Goal: Information Seeking & Learning: Learn about a topic

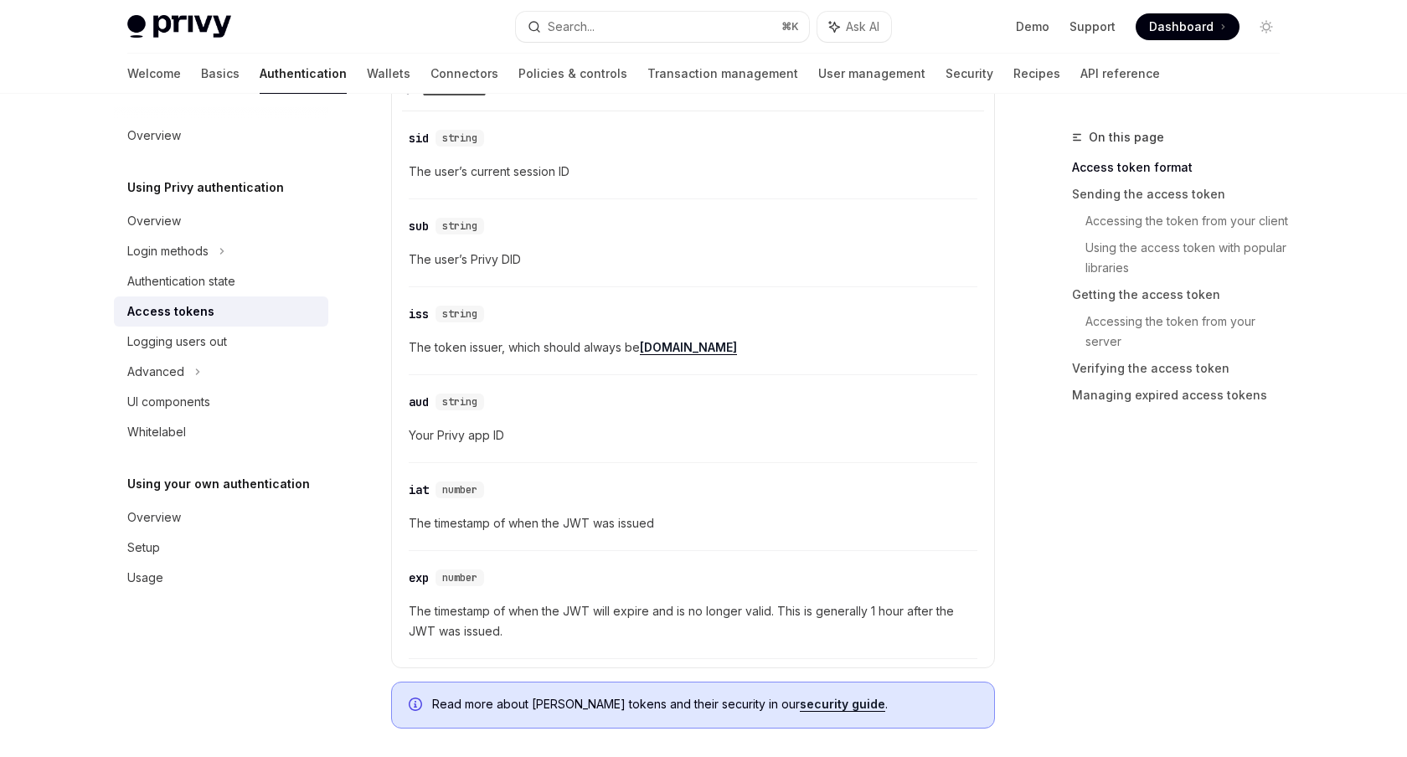
scroll to position [556, 0]
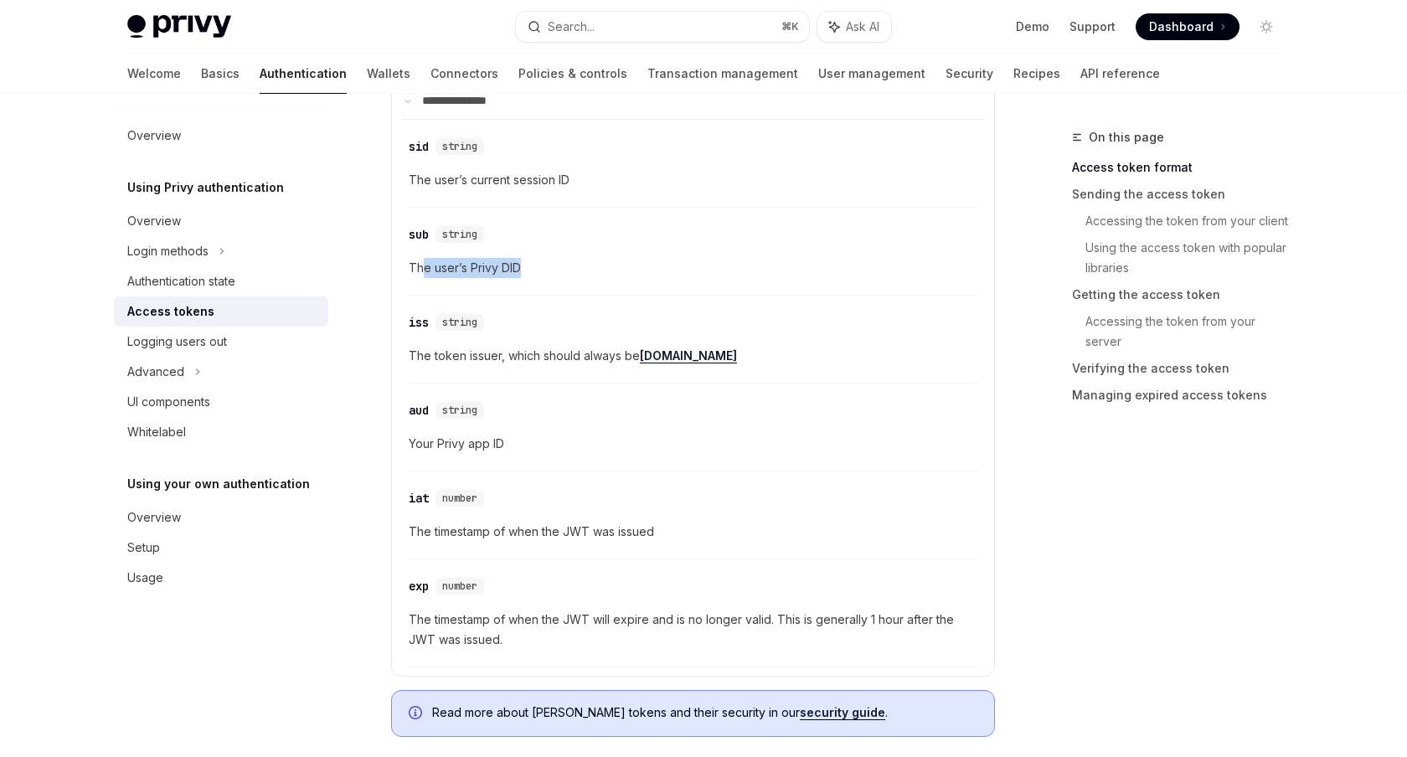
drag, startPoint x: 426, startPoint y: 276, endPoint x: 609, endPoint y: 281, distance: 182.7
click at [609, 278] on span "The user’s Privy DID" at bounding box center [693, 268] width 569 height 20
click at [506, 273] on span "The user’s Privy DID" at bounding box center [693, 268] width 569 height 20
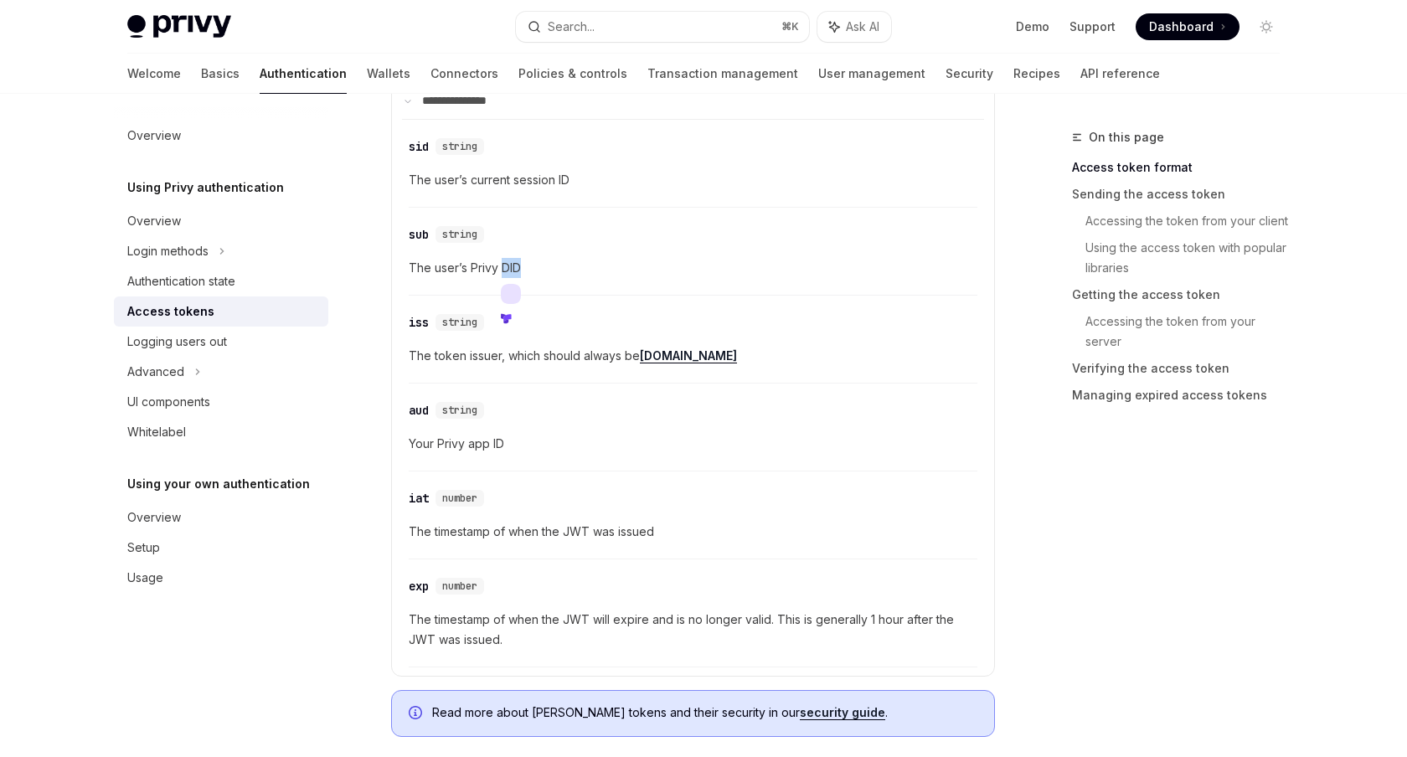
click at [522, 454] on span "Your Privy app ID" at bounding box center [693, 444] width 569 height 20
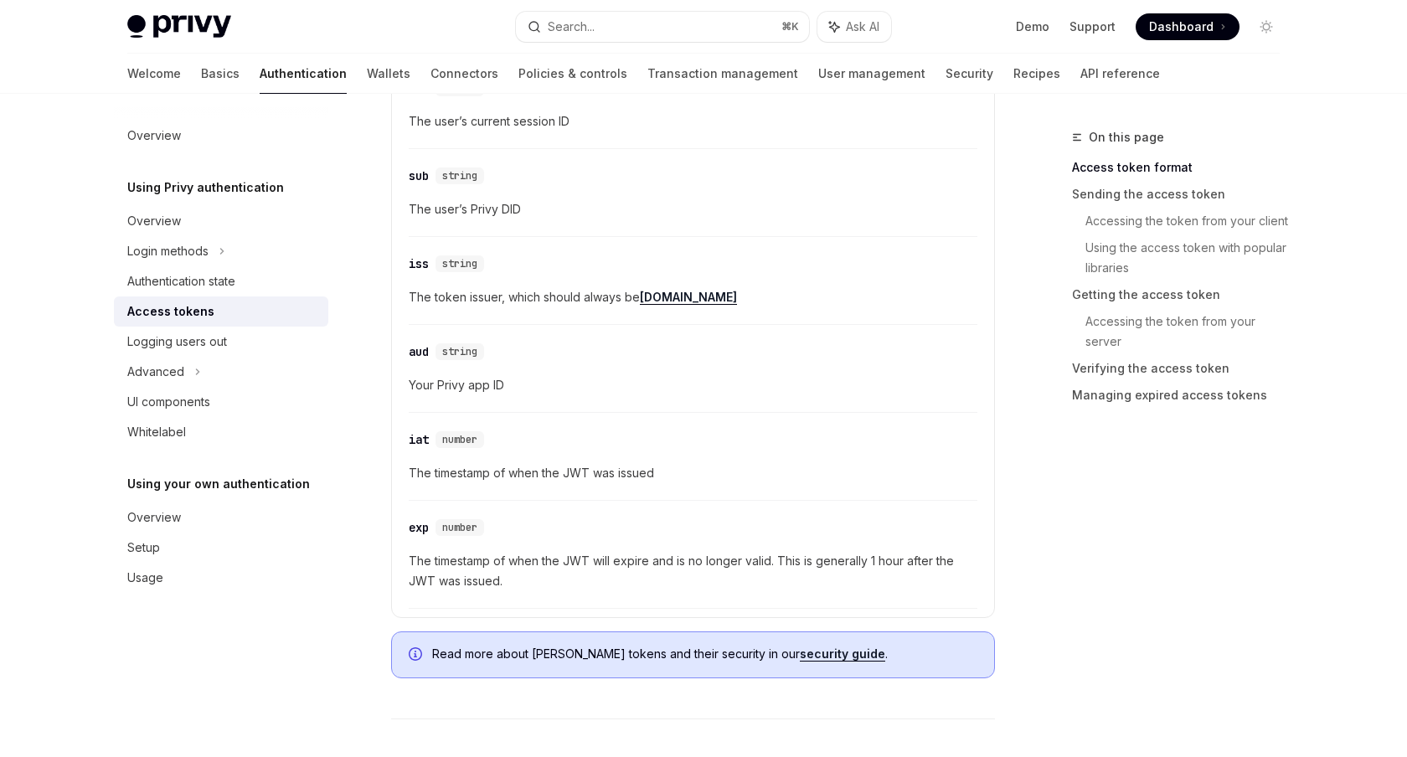
scroll to position [629, 0]
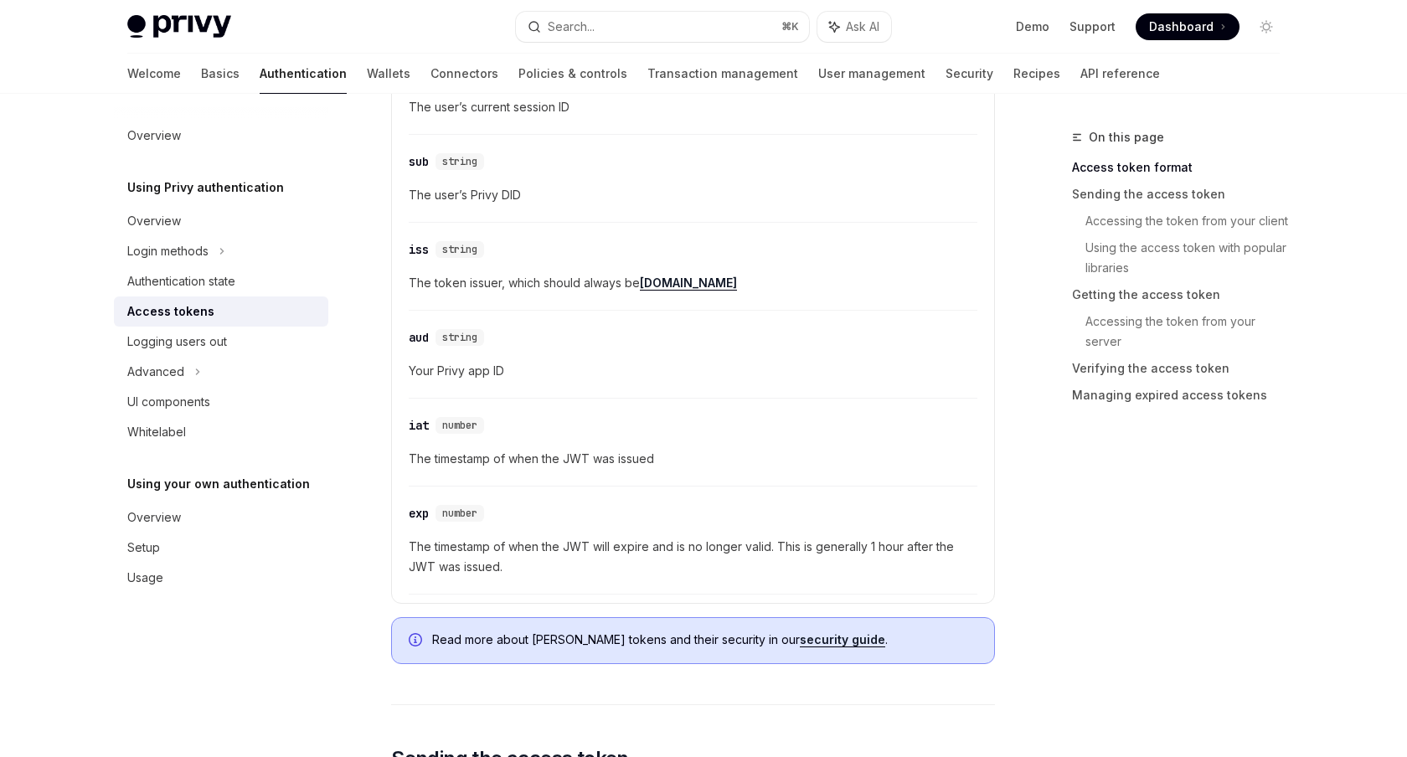
click at [549, 560] on span "The timestamp of when the JWT will expire and is no longer valid. This is gener…" at bounding box center [693, 557] width 569 height 40
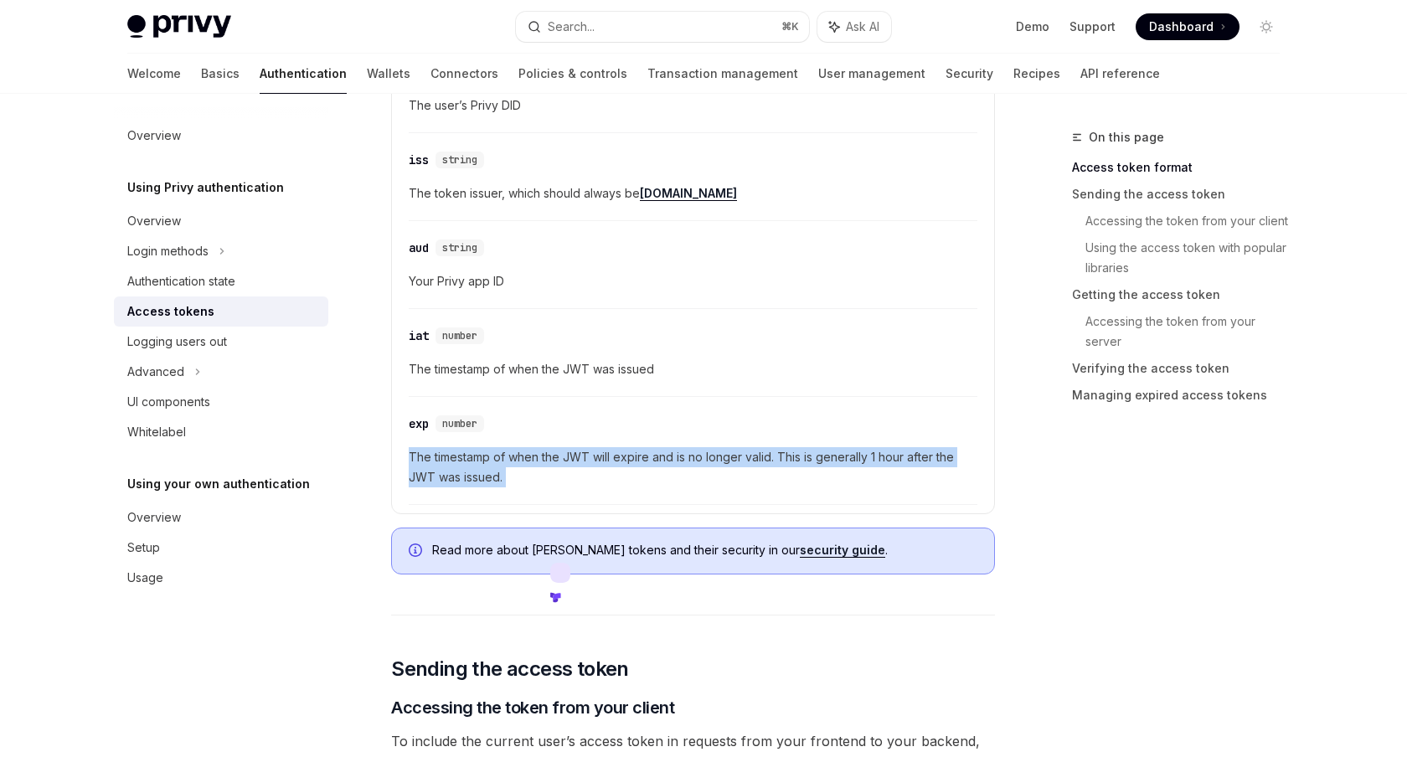
scroll to position [705, 0]
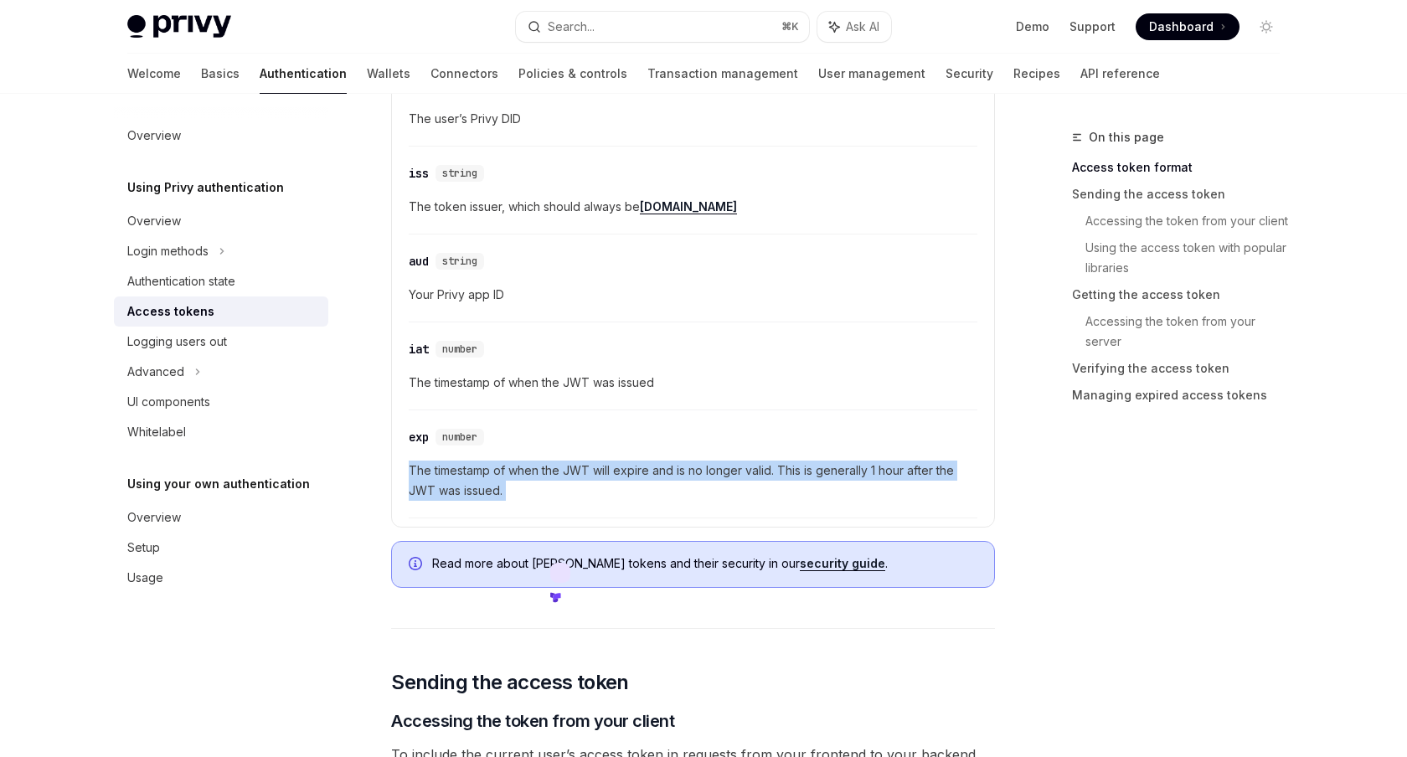
click at [645, 393] on span "The timestamp of when the JWT was issued" at bounding box center [693, 383] width 569 height 20
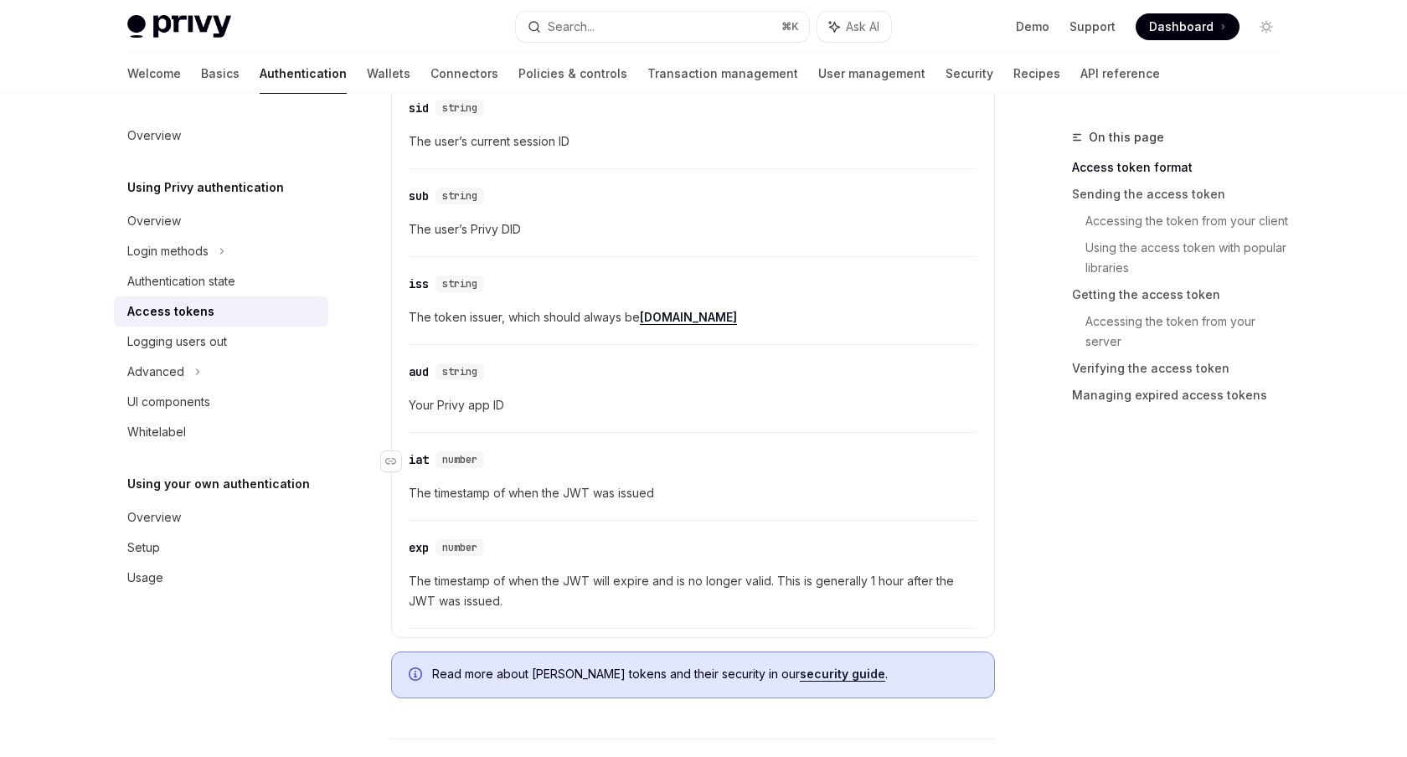
scroll to position [542, 0]
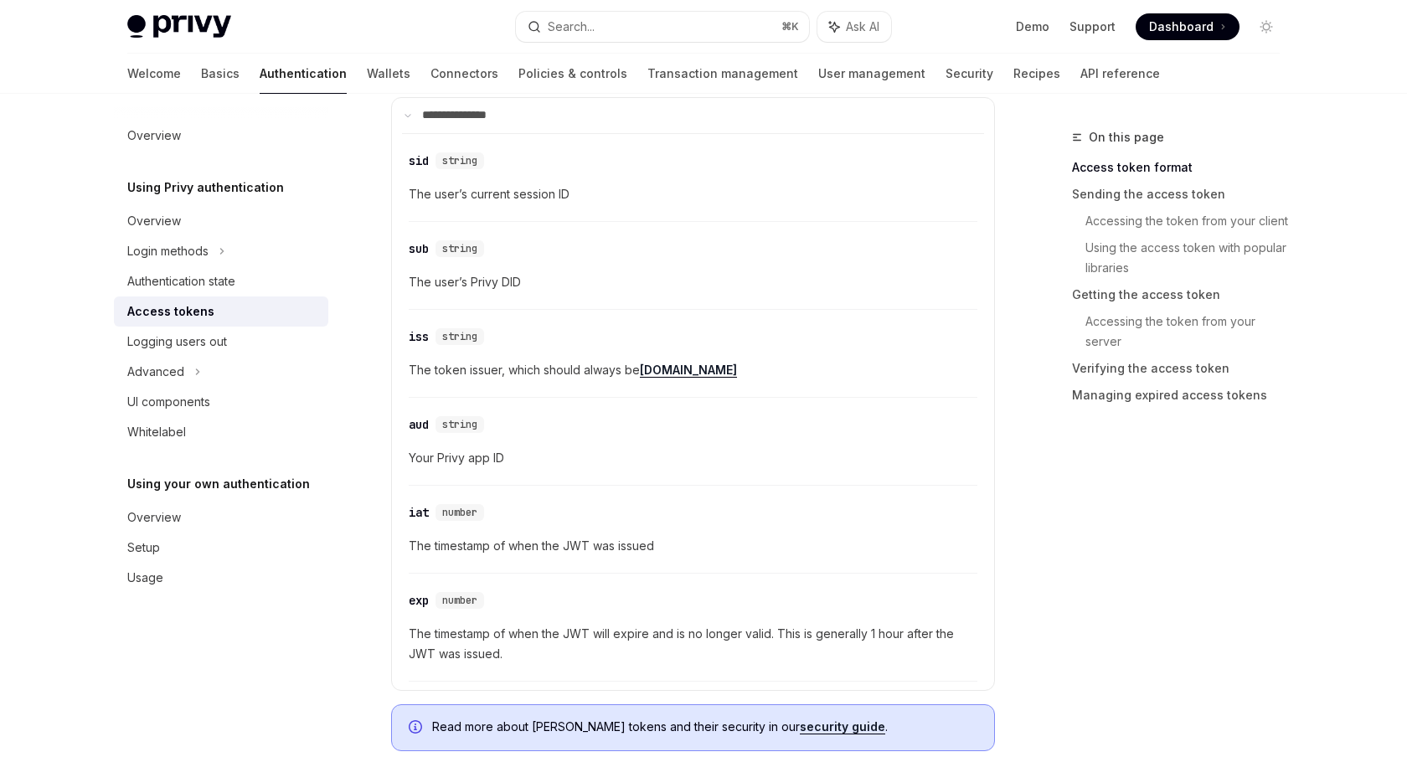
click at [470, 290] on span "The user’s Privy DID" at bounding box center [693, 282] width 569 height 20
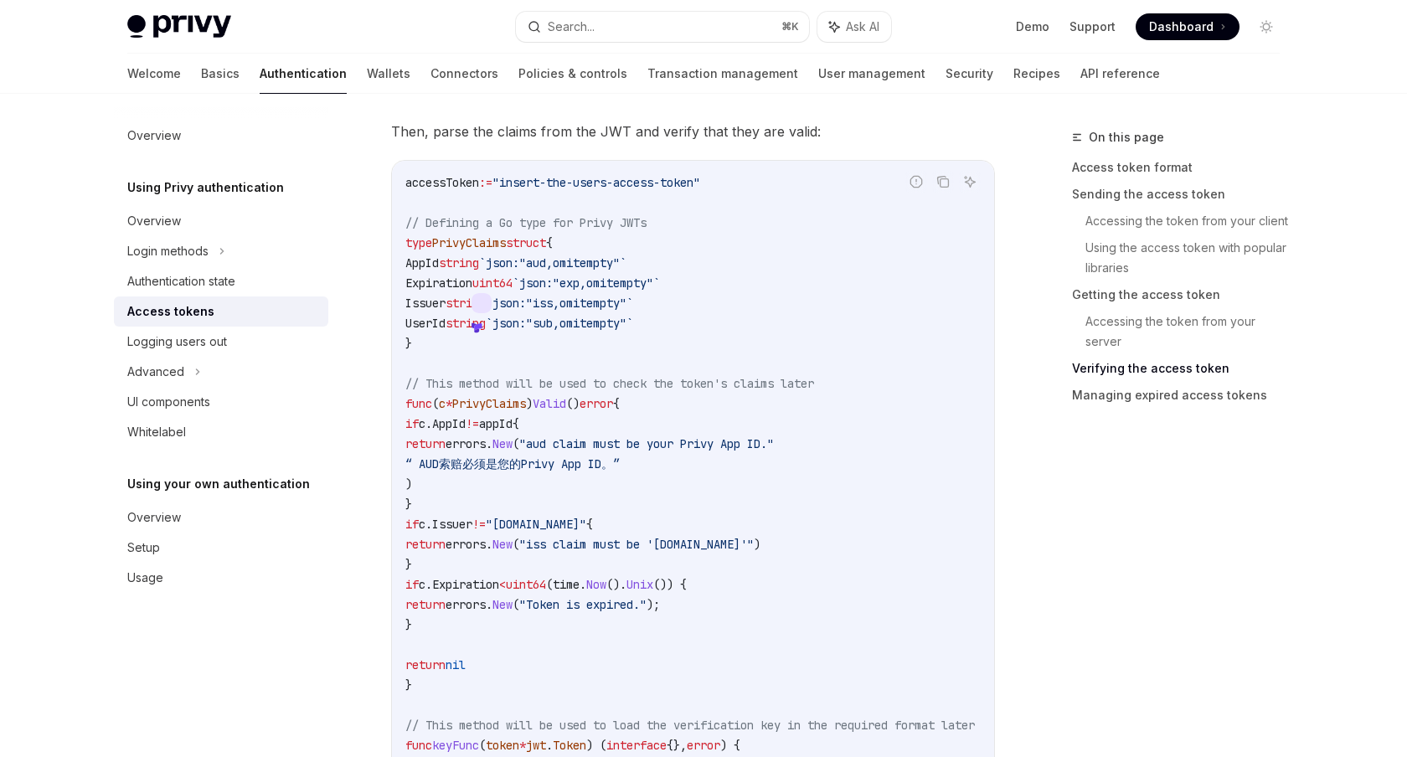
scroll to position [3700, 0]
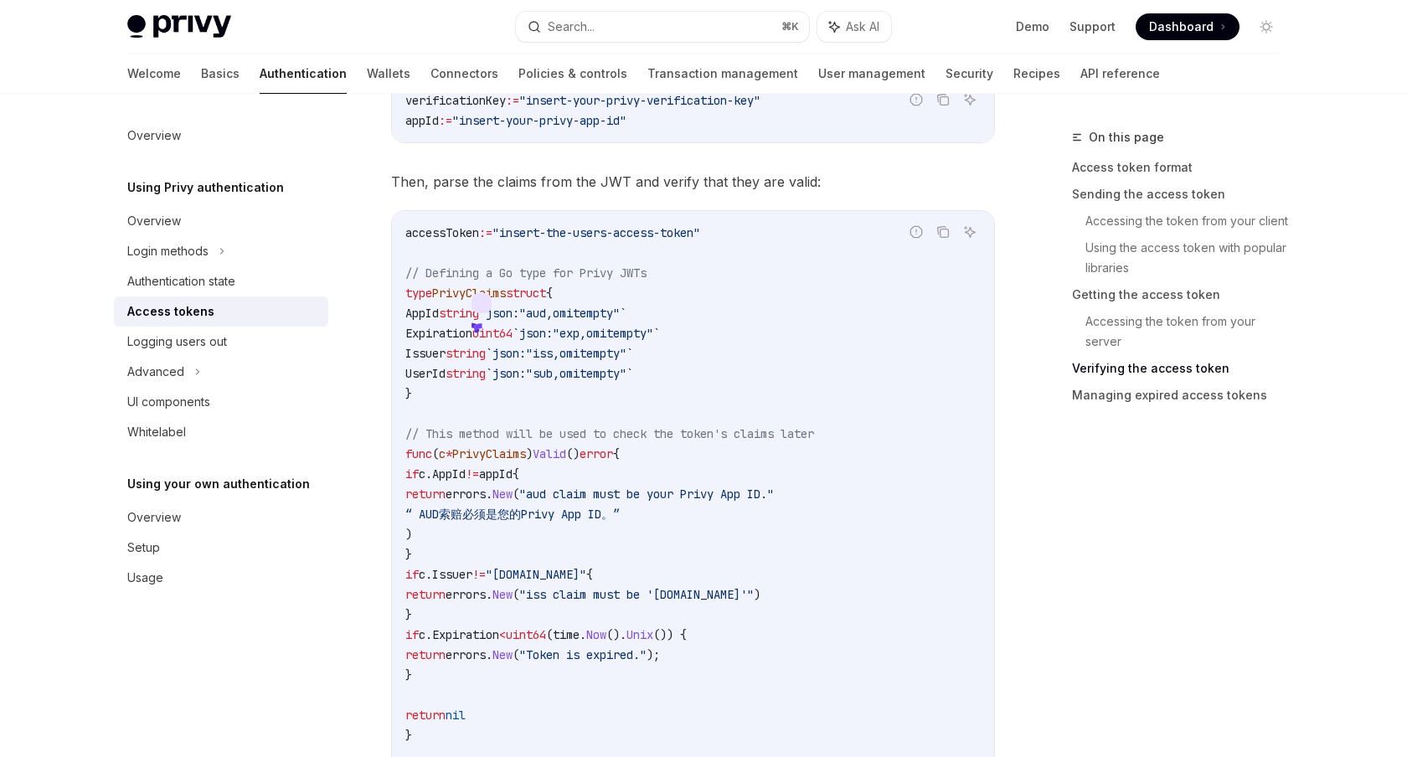
click at [446, 381] on span "UserId" at bounding box center [425, 373] width 40 height 15
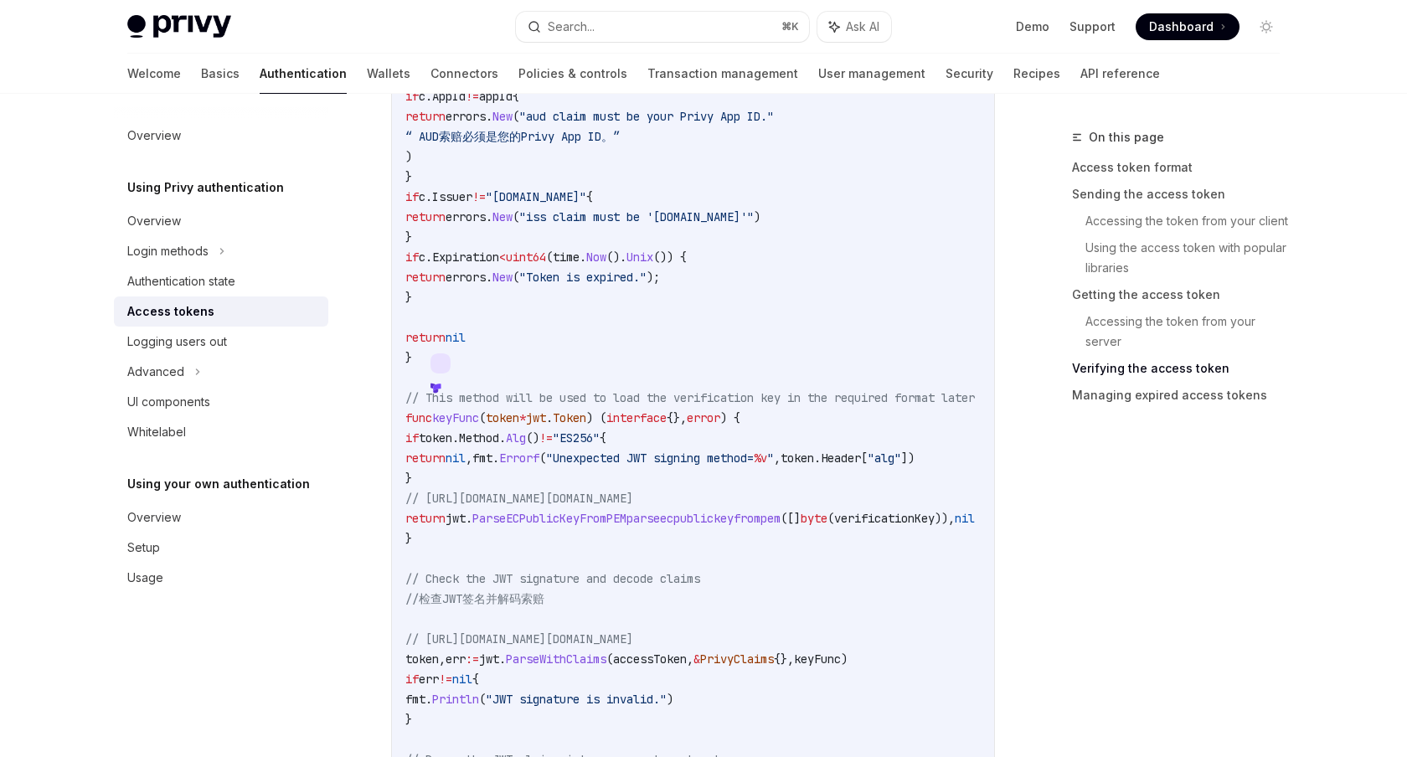
scroll to position [4326, 0]
